Goal: Find contact information: Find contact information

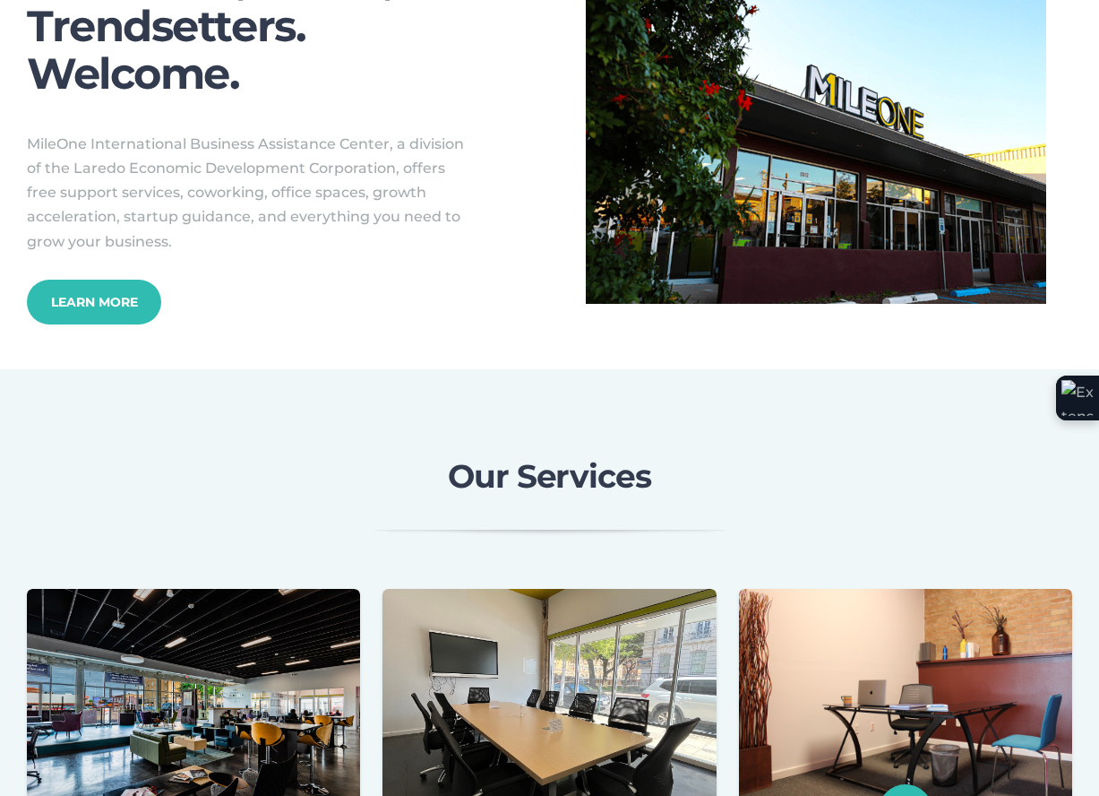
scroll to position [717, 0]
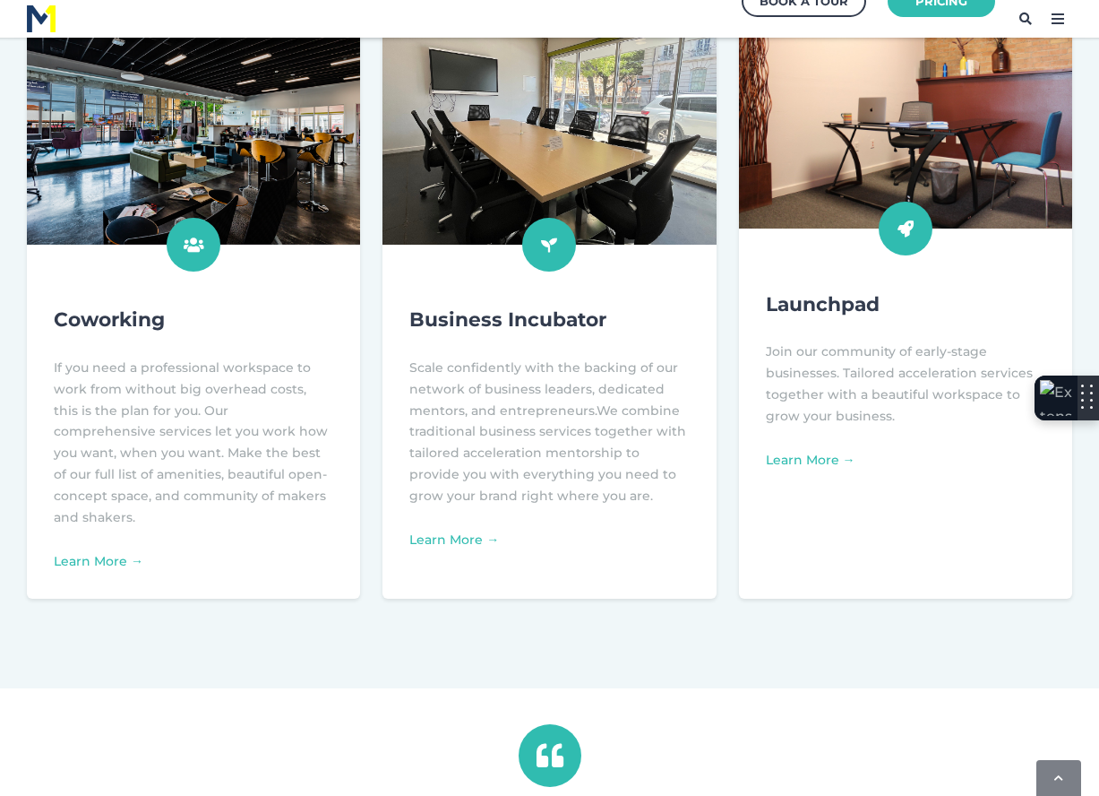
click at [1078, 387] on div at bounding box center [1056, 397] width 43 height 45
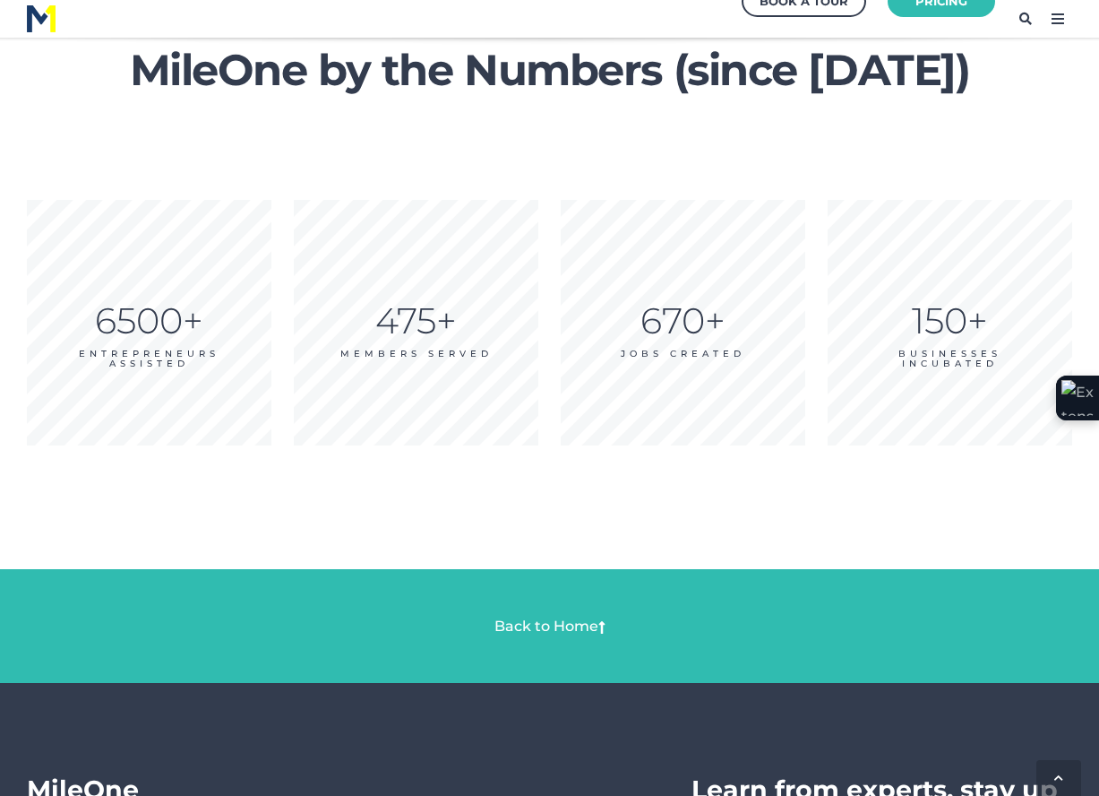
scroll to position [3290, 0]
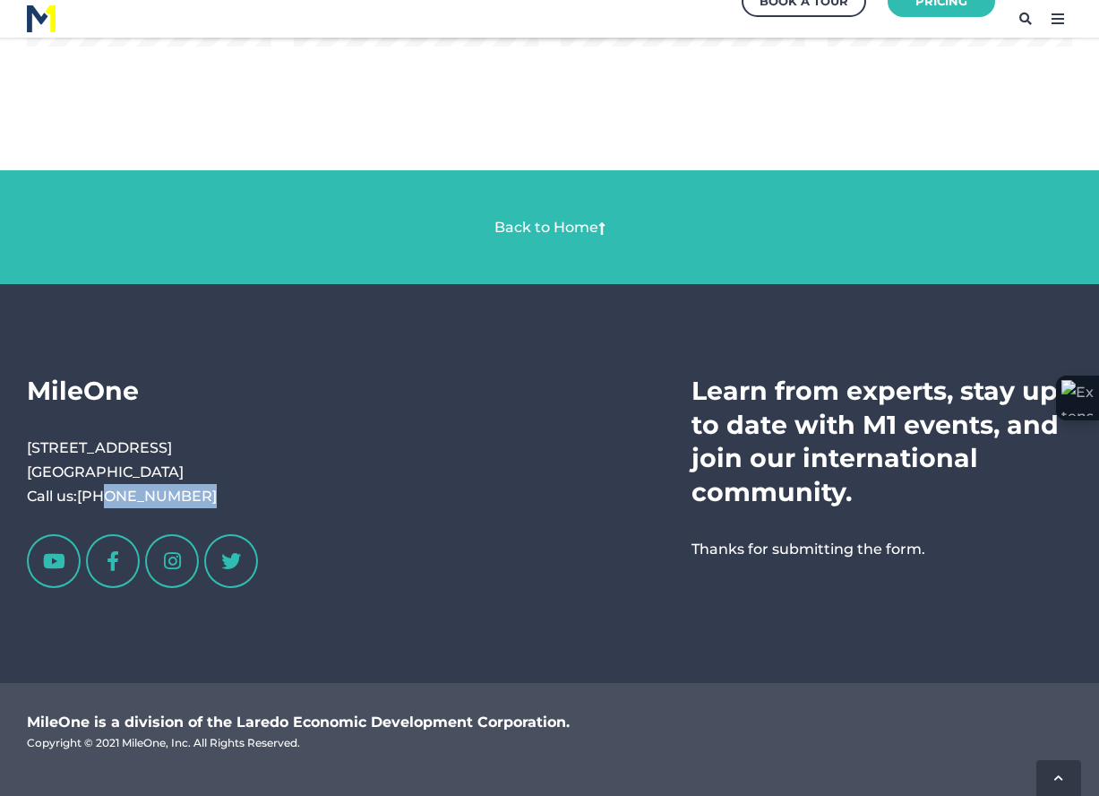
drag, startPoint x: 200, startPoint y: 469, endPoint x: 93, endPoint y: 477, distance: 106.9
click at [93, 477] on p "[STREET_ADDRESS] Call us: [PHONE_NUMBER]" at bounding box center [149, 471] width 245 height 73
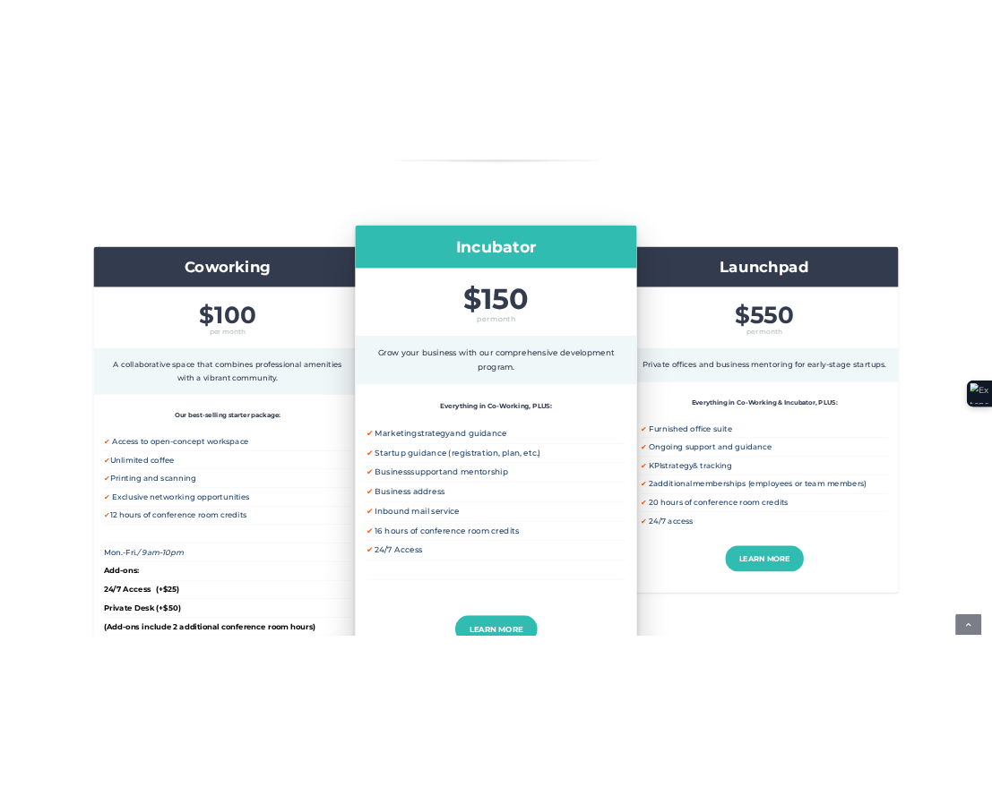
scroll to position [269, 0]
